Goal: Transaction & Acquisition: Purchase product/service

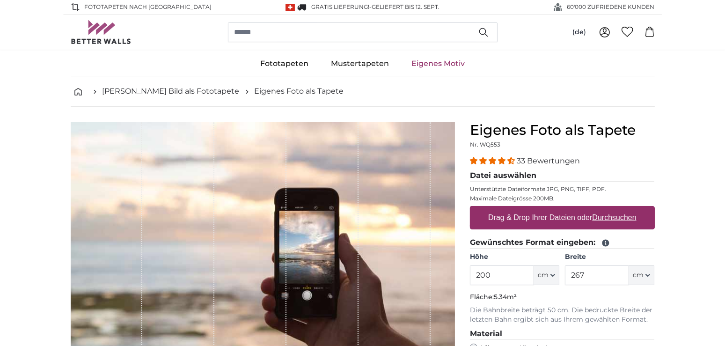
click at [615, 218] on u "Durchsuchen" at bounding box center [614, 217] width 44 height 8
click at [615, 209] on input "Drag & Drop Ihrer Dateien oder Durchsuchen" at bounding box center [562, 207] width 185 height 3
click at [621, 216] on u "Durchsuchen" at bounding box center [614, 217] width 44 height 8
click at [621, 209] on input "Drag & Drop Ihrer Dateien oder Durchsuchen" at bounding box center [562, 207] width 185 height 3
click at [616, 216] on u "Durchsuchen" at bounding box center [614, 217] width 44 height 8
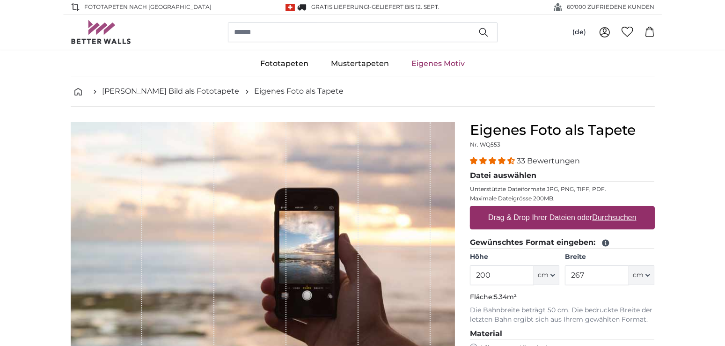
click at [616, 209] on input "Drag & Drop Ihrer Dateien oder Durchsuchen" at bounding box center [562, 207] width 185 height 3
click at [623, 217] on u "Durchsuchen" at bounding box center [614, 217] width 44 height 8
click at [623, 209] on input "Drag & Drop Ihrer Dateien oder Durchsuchen" at bounding box center [562, 207] width 185 height 3
type input "**********"
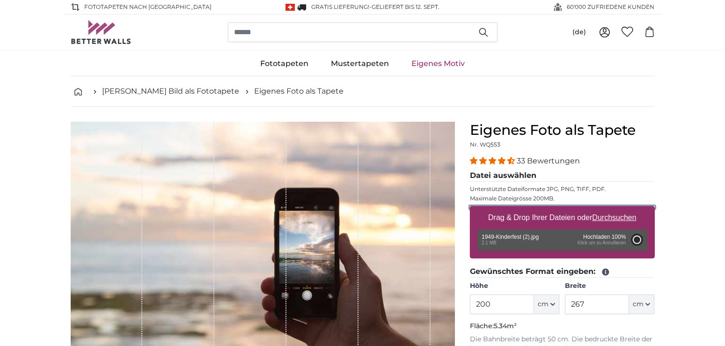
type input "171"
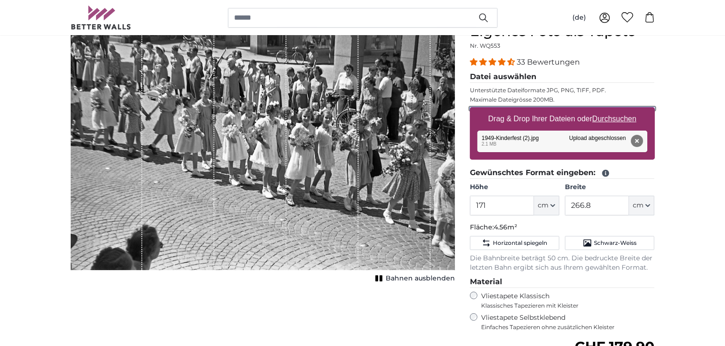
scroll to position [98, 0]
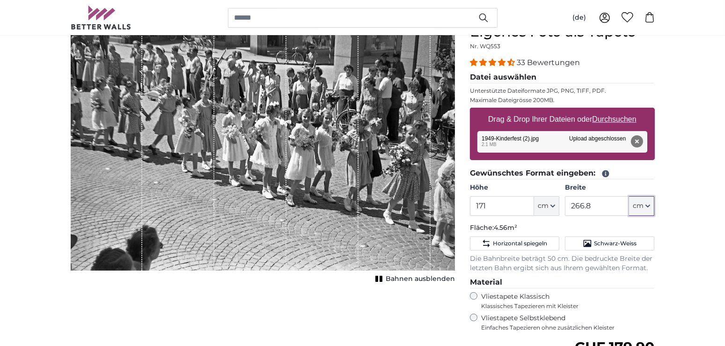
click at [648, 205] on icon "button" at bounding box center [647, 206] width 5 height 5
click at [627, 228] on link "Centimeter (cm)" at bounding box center [642, 230] width 82 height 17
drag, startPoint x: 597, startPoint y: 206, endPoint x: 558, endPoint y: 205, distance: 39.3
click at [565, 205] on input "266.8" at bounding box center [597, 206] width 64 height 20
type input "200"
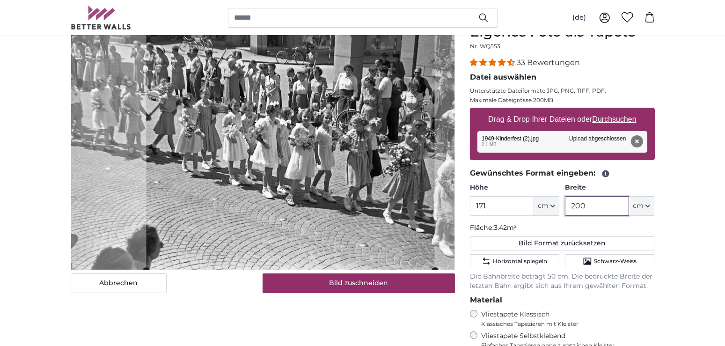
click at [397, 183] on cropper-handle at bounding box center [290, 147] width 288 height 247
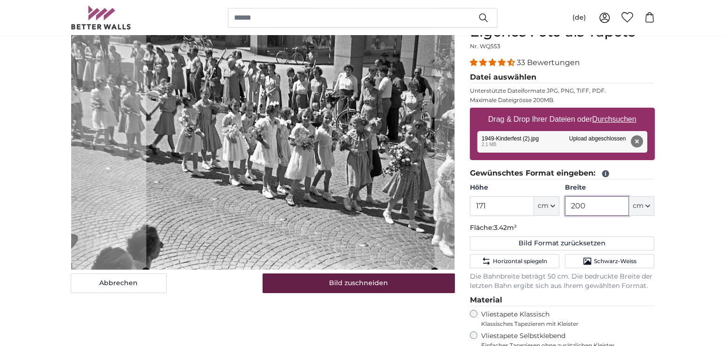
type input "200"
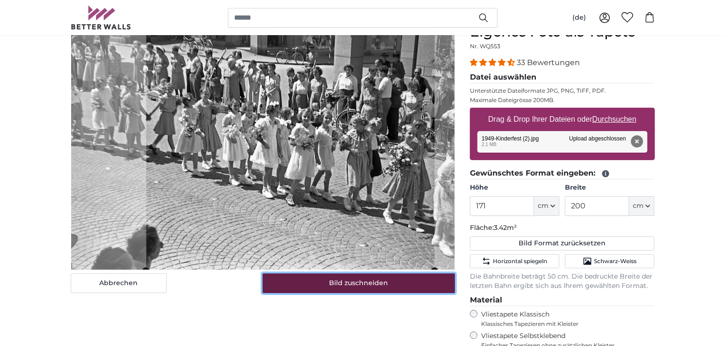
click at [373, 282] on button "Bild zuschneiden" at bounding box center [359, 283] width 192 height 20
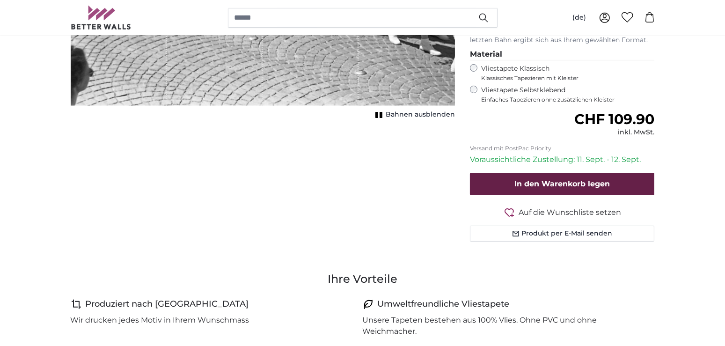
scroll to position [344, 0]
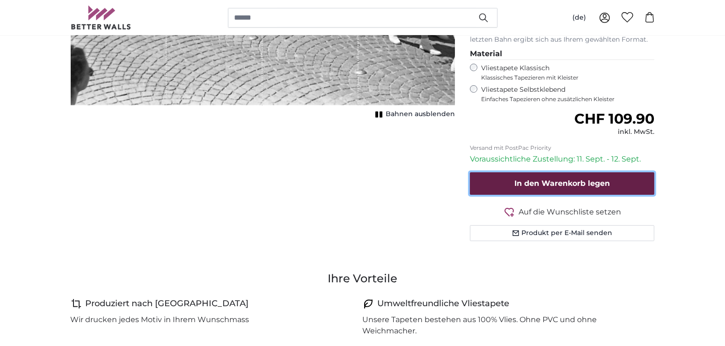
click at [551, 181] on span "In den Warenkorb legen" at bounding box center [561, 183] width 95 height 9
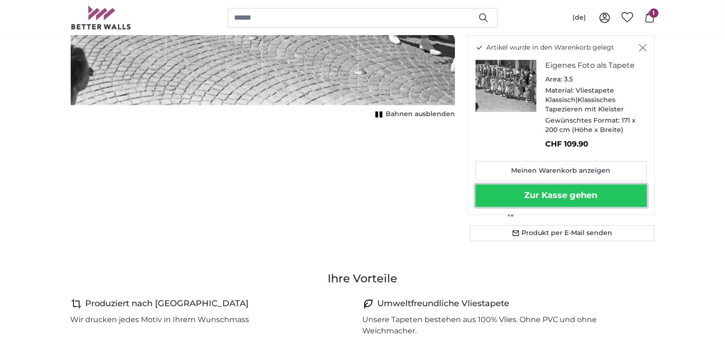
click at [568, 196] on button "Zur Kasse gehen" at bounding box center [560, 195] width 171 height 22
